Goal: Task Accomplishment & Management: Use online tool/utility

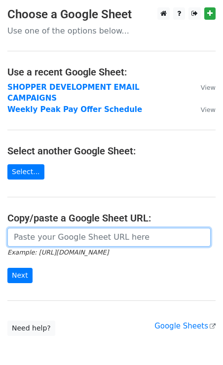
click at [55, 229] on input "url" at bounding box center [108, 237] width 203 height 19
paste input "https://docs.google.com/spreadsheets/d/11BZS73XCGwkHnxCDaQIUxo7Ks_7xgbwbQvhS_qT…"
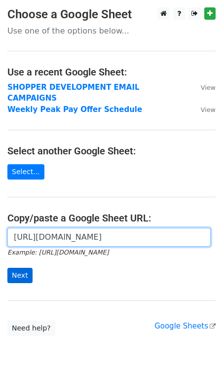
type input "https://docs.google.com/spreadsheets/d/11BZS73XCGwkHnxCDaQIUxo7Ks_7xgbwbQvhS_qT…"
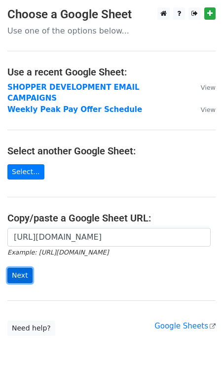
click at [28, 267] on input "Next" at bounding box center [19, 274] width 25 height 15
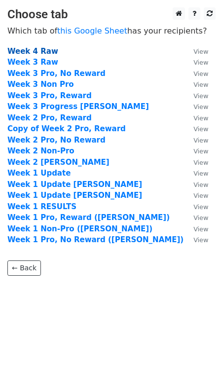
click at [37, 50] on strong "Week 4 Raw" at bounding box center [32, 51] width 51 height 9
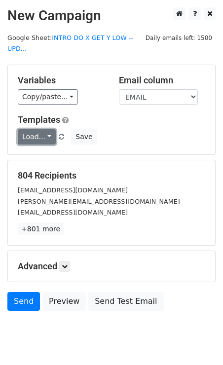
click at [45, 134] on link "Load..." at bounding box center [37, 136] width 38 height 15
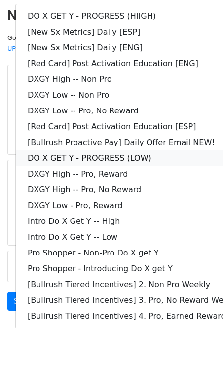
click at [100, 156] on link "DO X GET Y - PROGRESS (LOW)" at bounding box center [142, 158] width 253 height 16
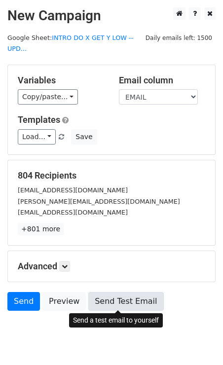
click at [108, 300] on link "Send Test Email" at bounding box center [125, 301] width 75 height 19
click at [102, 300] on link "Send Test Email" at bounding box center [125, 301] width 75 height 19
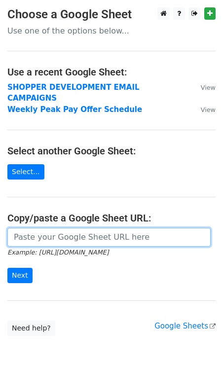
click at [32, 228] on input "url" at bounding box center [108, 237] width 203 height 19
paste input "https://docs.google.com/spreadsheets/d/11BZS73XCGwkHnxCDaQIUxo7Ks_7xgbwbQvhS_qT…"
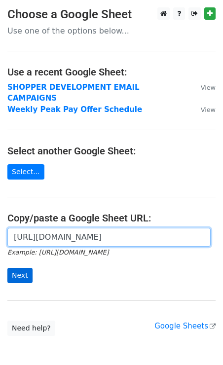
type input "https://docs.google.com/spreadsheets/d/11BZS73XCGwkHnxCDaQIUxo7Ks_7xgbwbQvhS_qT…"
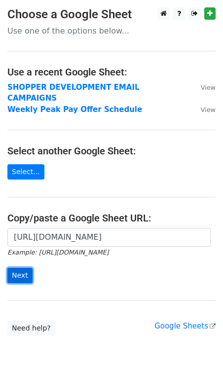
click at [25, 267] on input "Next" at bounding box center [19, 274] width 25 height 15
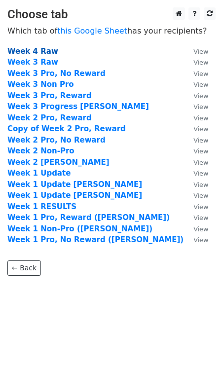
click at [28, 53] on strong "Week 4 Raw" at bounding box center [32, 51] width 51 height 9
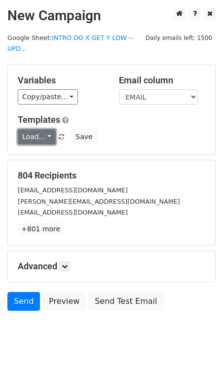
click at [47, 137] on link "Load..." at bounding box center [37, 136] width 38 height 15
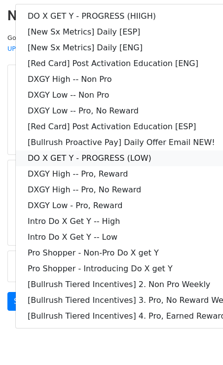
click at [134, 154] on link "DO X GET Y - PROGRESS (LOW)" at bounding box center [142, 158] width 253 height 16
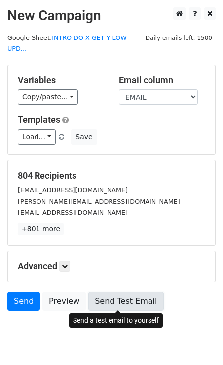
click at [127, 305] on link "Send Test Email" at bounding box center [125, 301] width 75 height 19
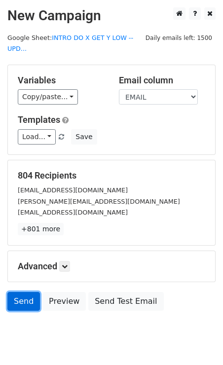
click at [24, 298] on link "Send" at bounding box center [23, 301] width 33 height 19
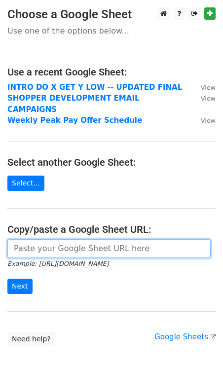
click at [64, 240] on input "url" at bounding box center [108, 248] width 203 height 19
paste input "https://docs.google.com/spreadsheets/d/1zAhzHsM47XH7rEMpX1KN0JdEjOifuNgJT0iRptO…"
type input "https://docs.google.com/spreadsheets/d/1zAhzHsM47XH7rEMpX1KN0JdEjOifuNgJT0iRptO…"
click at [7, 278] on input "Next" at bounding box center [19, 285] width 25 height 15
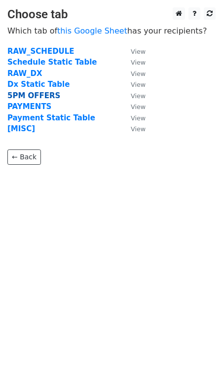
click at [36, 96] on strong "5PM OFFERS" at bounding box center [33, 95] width 53 height 9
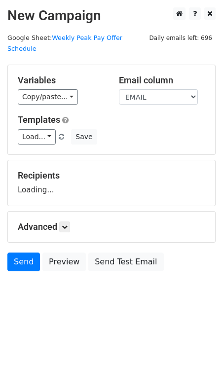
click at [30, 135] on div "Variables Copy/paste... {{STARTING_POINT_NAME}} {{STARTING_POINT_ID}} {{DAY_OF_…" at bounding box center [111, 109] width 207 height 89
click at [31, 129] on link "Load..." at bounding box center [37, 136] width 38 height 15
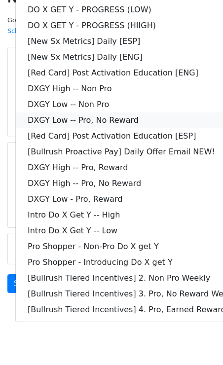
scroll to position [18, 0]
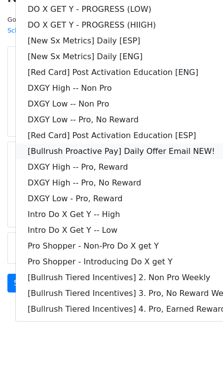
click at [139, 143] on link "[Bullrush Proactive Pay] Daily Offer Email NEW!" at bounding box center [142, 151] width 253 height 16
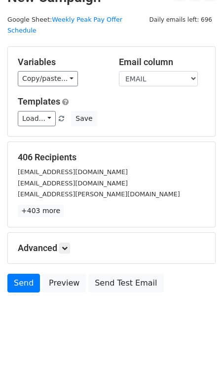
click at [140, 233] on div "Advanced Tracking Track Opens UTM Codes Track Clicks Filters Only include sprea…" at bounding box center [111, 248] width 207 height 31
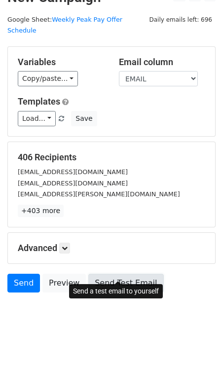
click at [127, 273] on link "Send Test Email" at bounding box center [125, 282] width 75 height 19
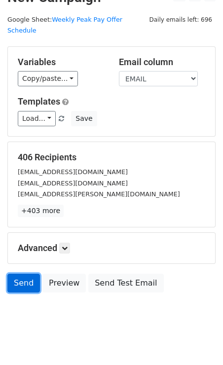
click at [23, 273] on link "Send" at bounding box center [23, 282] width 33 height 19
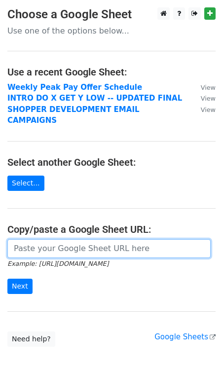
click at [93, 239] on input "url" at bounding box center [108, 248] width 203 height 19
paste input "https://docs.google.com/spreadsheets/d/1pfamqC0sqb6_oCOwbz5jLTMgVqFvBP-oxXFgbBI…"
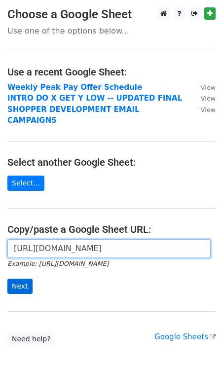
type input "https://docs.google.com/spreadsheets/d/1pfamqC0sqb6_oCOwbz5jLTMgVqFvBP-oxXFgbBI…"
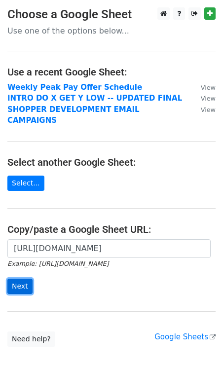
click at [29, 278] on input "Next" at bounding box center [19, 285] width 25 height 15
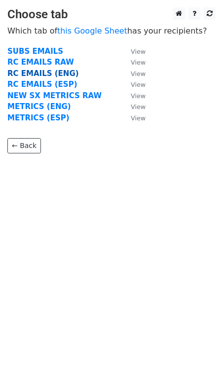
click at [44, 72] on strong "RC EMAILS (ENG)" at bounding box center [42, 73] width 71 height 9
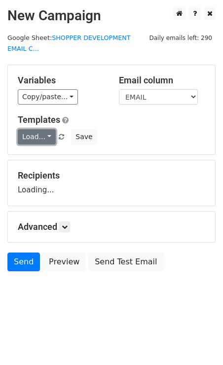
click at [39, 143] on link "Load..." at bounding box center [37, 136] width 38 height 15
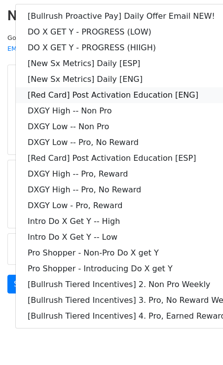
click at [94, 97] on link "[Red Card] Post Activation Education [ENG]" at bounding box center [142, 95] width 253 height 16
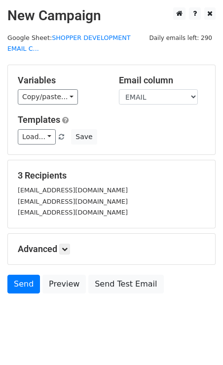
click at [192, 245] on h5 "Advanced" at bounding box center [111, 248] width 187 height 11
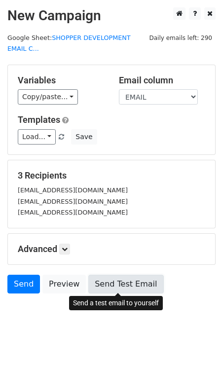
click at [120, 284] on link "Send Test Email" at bounding box center [125, 283] width 75 height 19
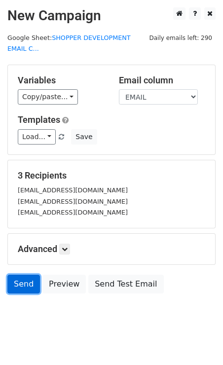
click at [29, 285] on link "Send" at bounding box center [23, 283] width 33 height 19
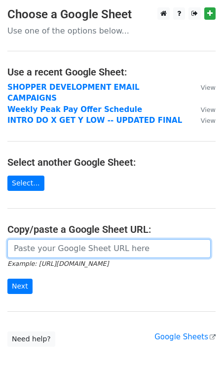
click at [57, 239] on input "url" at bounding box center [108, 248] width 203 height 19
paste input "https://docs.google.com/spreadsheets/d/1pfamqC0sqb6_oCOwbz5jLTMgVqFvBP-oxXFgbBI…"
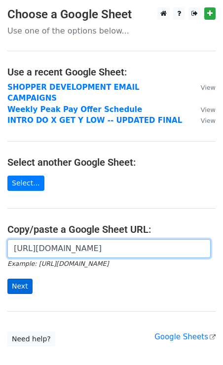
type input "https://docs.google.com/spreadsheets/d/1pfamqC0sqb6_oCOwbz5jLTMgVqFvBP-oxXFgbBI…"
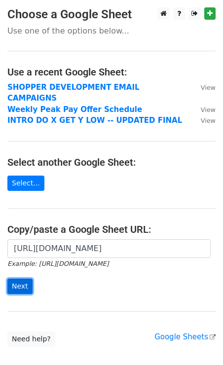
scroll to position [0, 0]
click at [21, 279] on input "Next" at bounding box center [19, 285] width 25 height 15
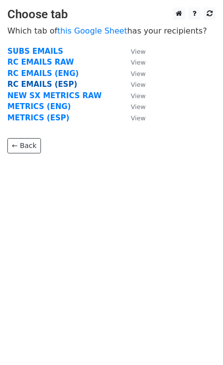
click at [51, 86] on strong "RC EMAILS (ESP)" at bounding box center [41, 84] width 69 height 9
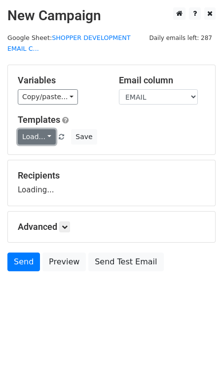
click at [44, 137] on link "Load..." at bounding box center [37, 136] width 38 height 15
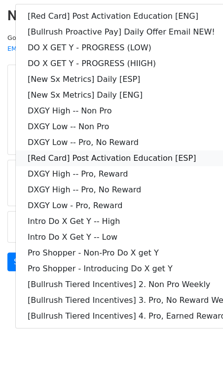
click at [126, 160] on link "[Red Card] Post Activation Education [ESP]" at bounding box center [142, 158] width 253 height 16
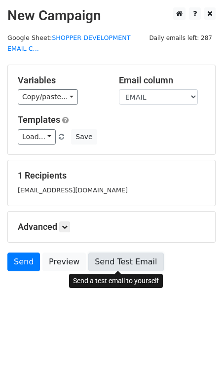
click at [117, 264] on link "Send Test Email" at bounding box center [125, 261] width 75 height 19
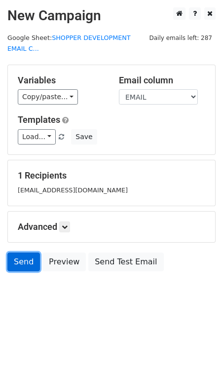
click at [26, 257] on link "Send" at bounding box center [23, 261] width 33 height 19
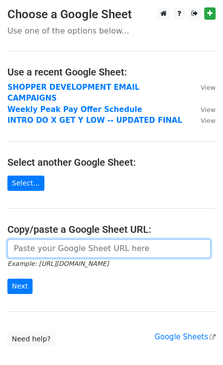
click at [60, 239] on input "url" at bounding box center [108, 248] width 203 height 19
paste input "https://docs.google.com/spreadsheets/d/1pfamqC0sqb6_oCOwbz5jLTMgVqFvBP-oxXFgbBI…"
type input "https://docs.google.com/spreadsheets/d/1pfamqC0sqb6_oCOwbz5jLTMgVqFvBP-oxXFgbBI…"
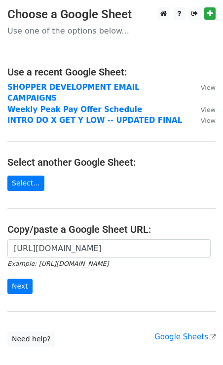
click at [27, 265] on form "https://docs.google.com/spreadsheets/d/1pfamqC0sqb6_oCOwbz5jLTMgVqFvBP-oxXFgbBI…" at bounding box center [111, 266] width 208 height 55
click at [25, 278] on input "Next" at bounding box center [19, 285] width 25 height 15
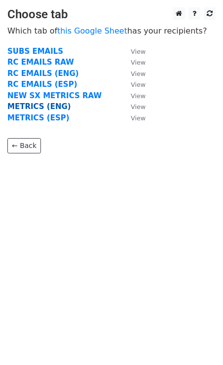
click at [35, 105] on strong "METRICS (ENG)" at bounding box center [39, 106] width 64 height 9
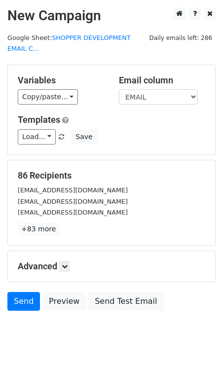
scroll to position [29, 0]
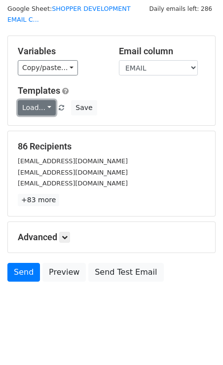
click at [34, 108] on link "Load..." at bounding box center [37, 107] width 38 height 15
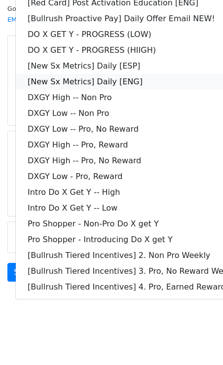
click at [82, 81] on link "[New Sx Metrics] Daily [ENG]" at bounding box center [142, 82] width 253 height 16
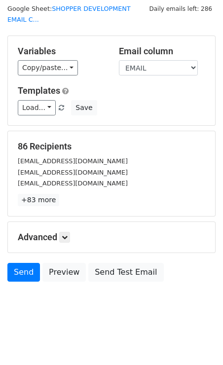
click at [172, 243] on div "Advanced Tracking Track Opens UTM Codes Track Clicks Filters Only include sprea…" at bounding box center [111, 237] width 207 height 31
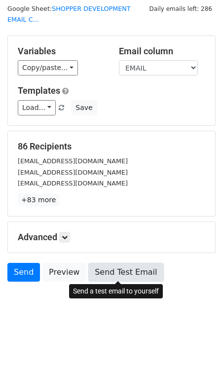
click at [110, 269] on link "Send Test Email" at bounding box center [125, 272] width 75 height 19
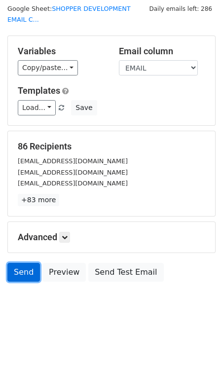
click at [24, 266] on link "Send" at bounding box center [23, 272] width 33 height 19
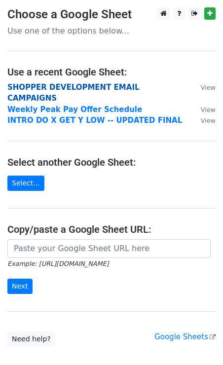
click at [108, 86] on strong "SHOPPER DEVELOPMENT EMAIL CAMPAIGNS" at bounding box center [73, 93] width 132 height 20
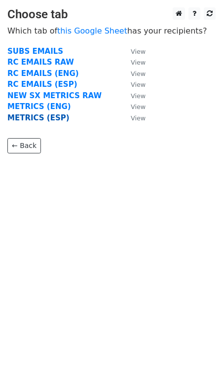
click at [38, 119] on strong "METRICS (ESP)" at bounding box center [38, 117] width 62 height 9
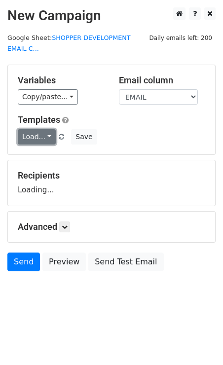
click at [39, 137] on link "Load..." at bounding box center [37, 136] width 38 height 15
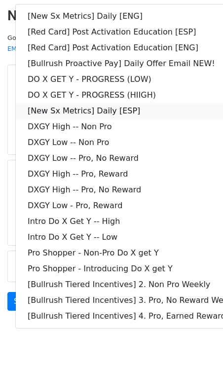
click at [85, 109] on link "[New Sx Metrics] Daily [ESP]" at bounding box center [142, 111] width 253 height 16
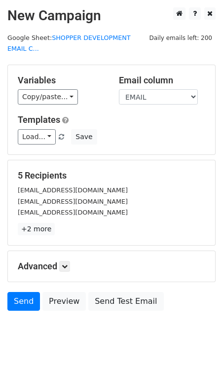
click at [135, 167] on div "5 Recipients [EMAIL_ADDRESS][DOMAIN_NAME] [EMAIL_ADDRESS][DOMAIN_NAME] [EMAIL_A…" at bounding box center [111, 202] width 207 height 85
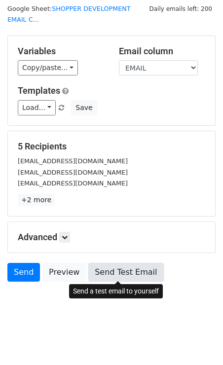
click at [116, 266] on link "Send Test Email" at bounding box center [125, 272] width 75 height 19
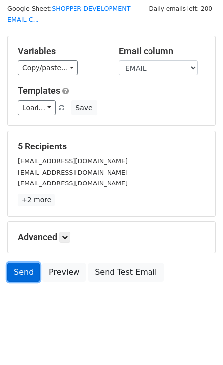
click at [22, 265] on link "Send" at bounding box center [23, 272] width 33 height 19
